Goal: Task Accomplishment & Management: Complete application form

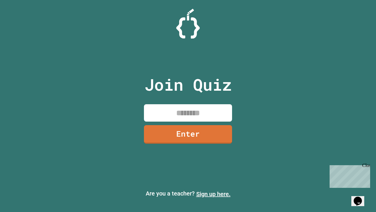
click at [213, 194] on link "Sign up here." at bounding box center [213, 193] width 34 height 7
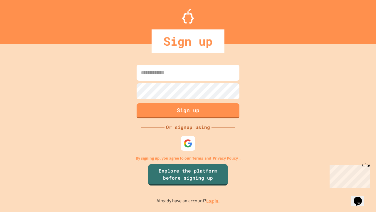
click at [213, 201] on link "Log in." at bounding box center [213, 201] width 14 height 6
